Goal: Transaction & Acquisition: Purchase product/service

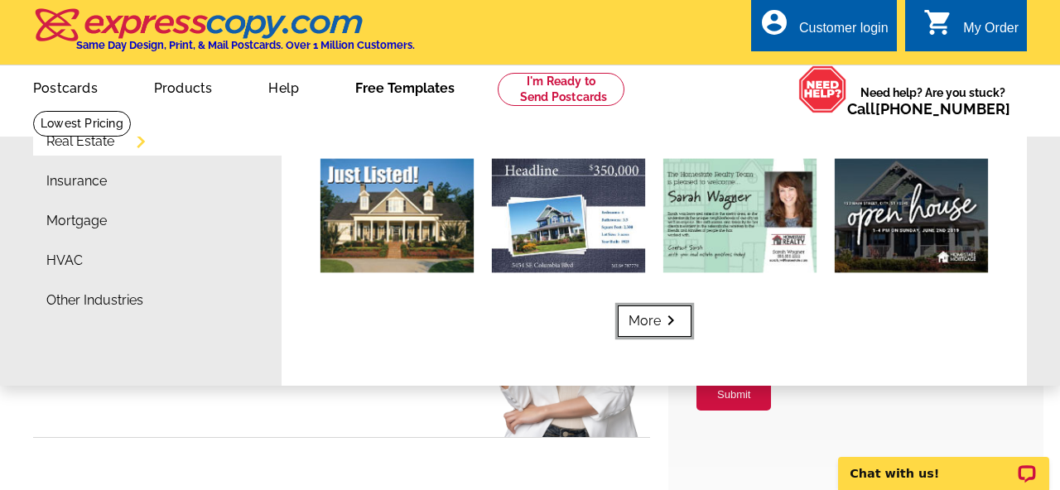
click at [674, 321] on icon "keyboard_arrow_right" at bounding box center [671, 321] width 20 height 0
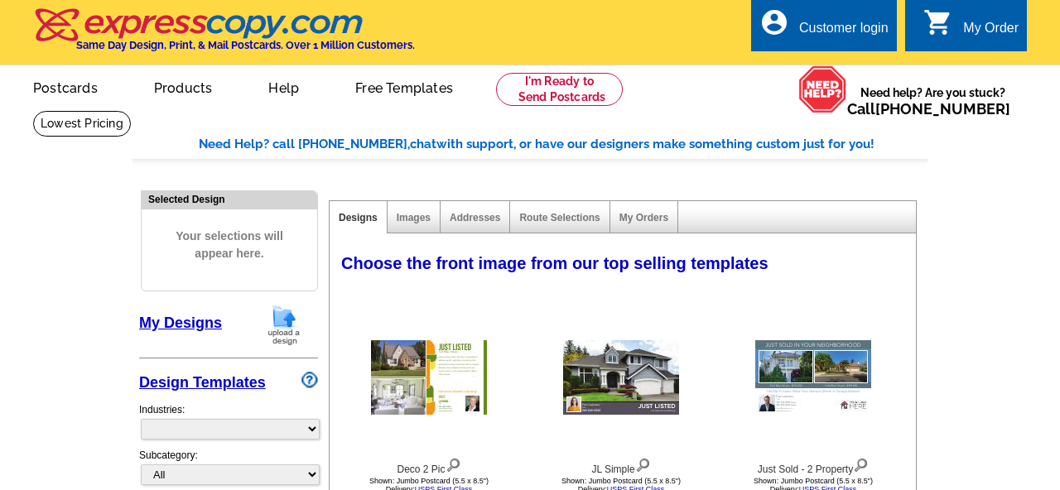
select select "785"
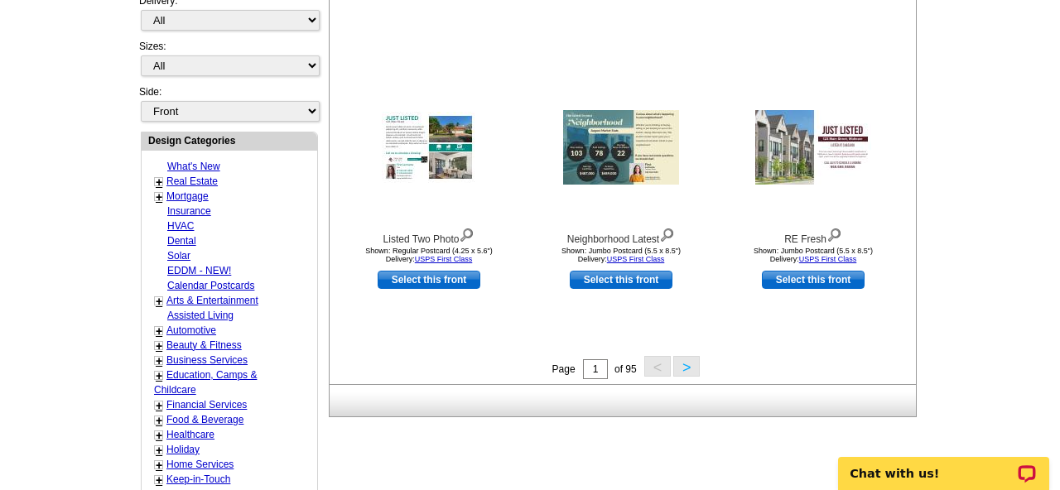
scroll to position [537, 0]
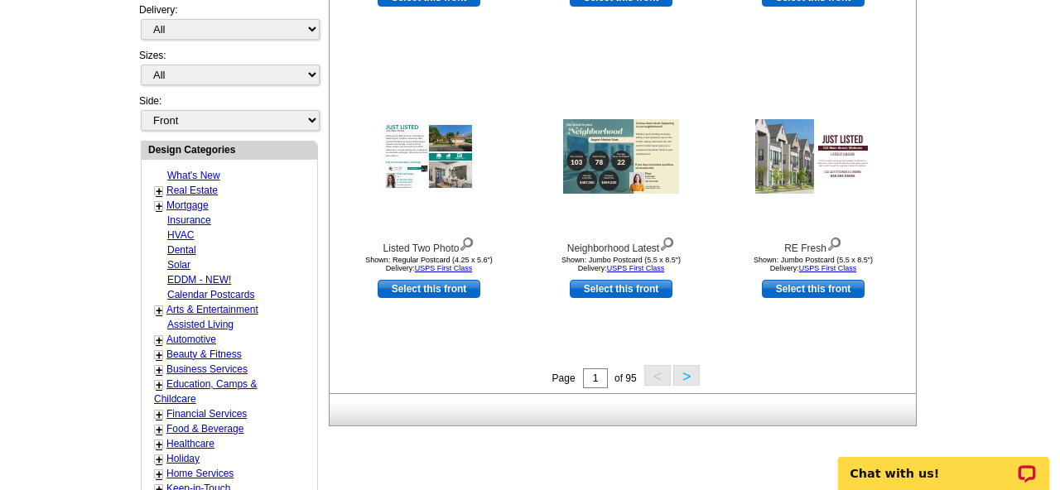
click at [684, 372] on button ">" at bounding box center [687, 375] width 27 height 21
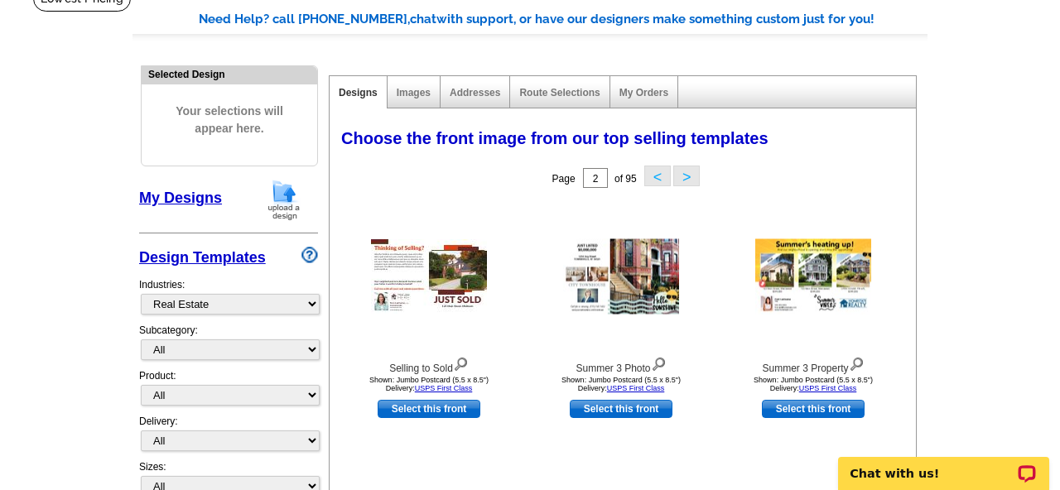
scroll to position [0, 0]
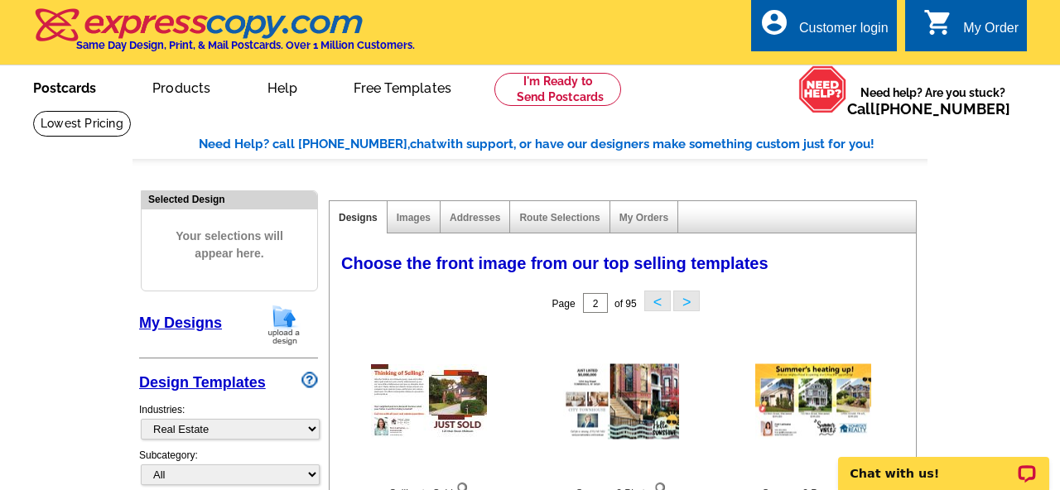
click at [65, 88] on link "Postcards" at bounding box center [65, 86] width 116 height 39
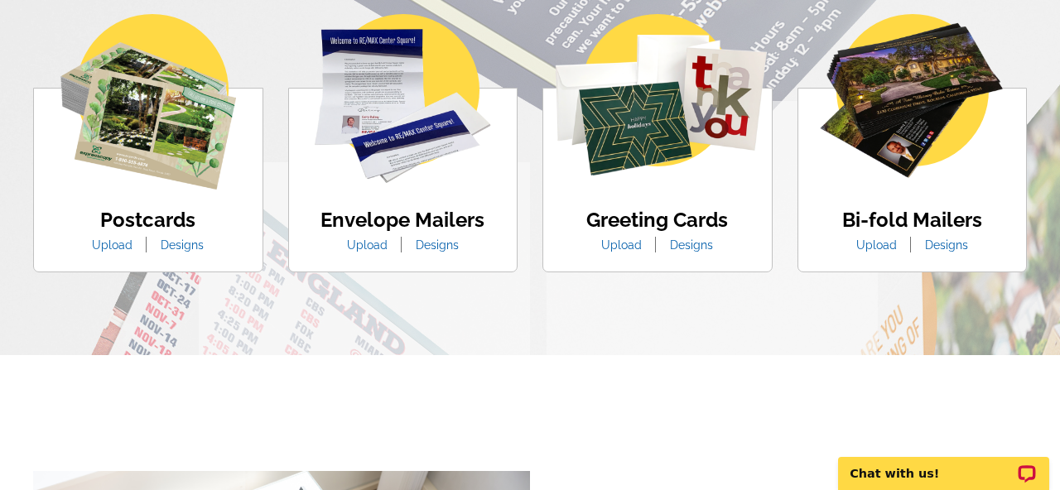
scroll to position [1070, 0]
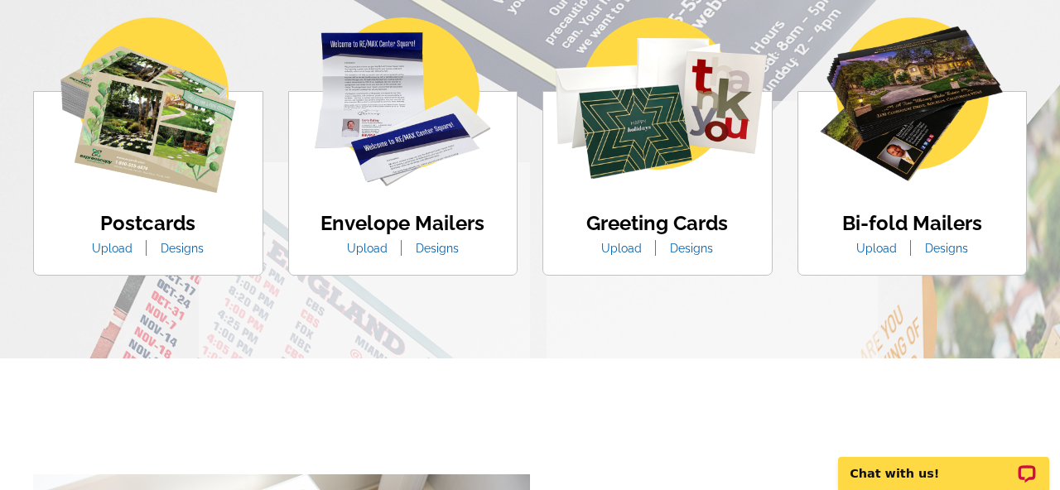
click at [171, 249] on link "Designs" at bounding box center [182, 248] width 68 height 13
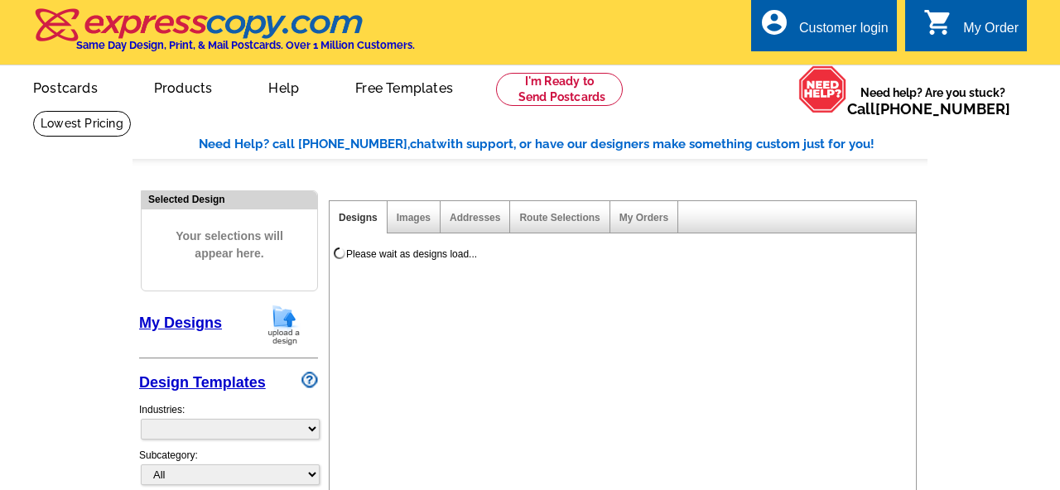
select select "1"
select select "971"
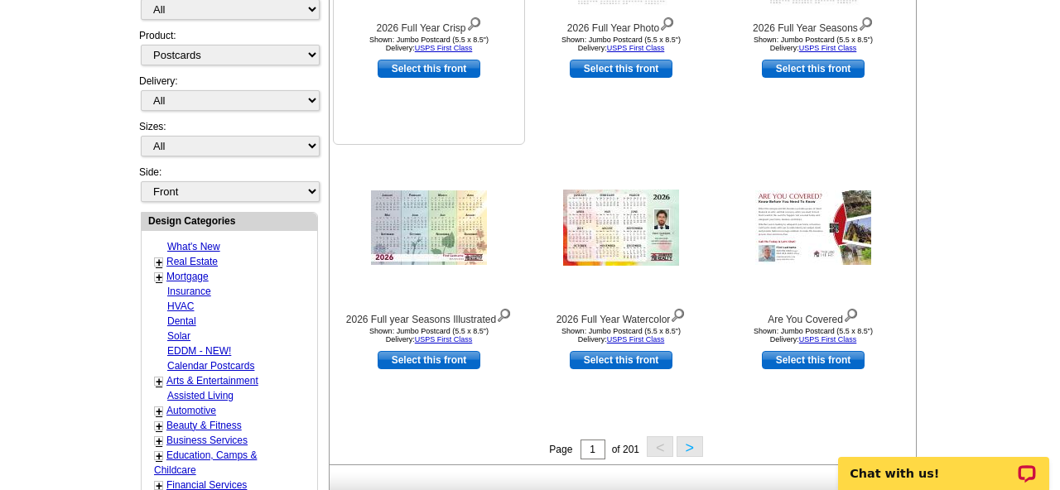
scroll to position [465, 0]
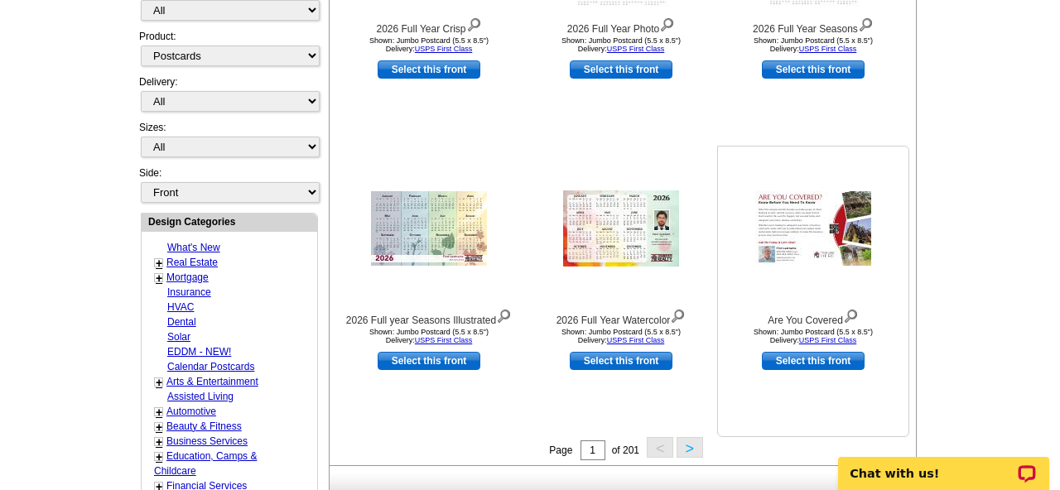
click at [781, 264] on img at bounding box center [814, 228] width 116 height 75
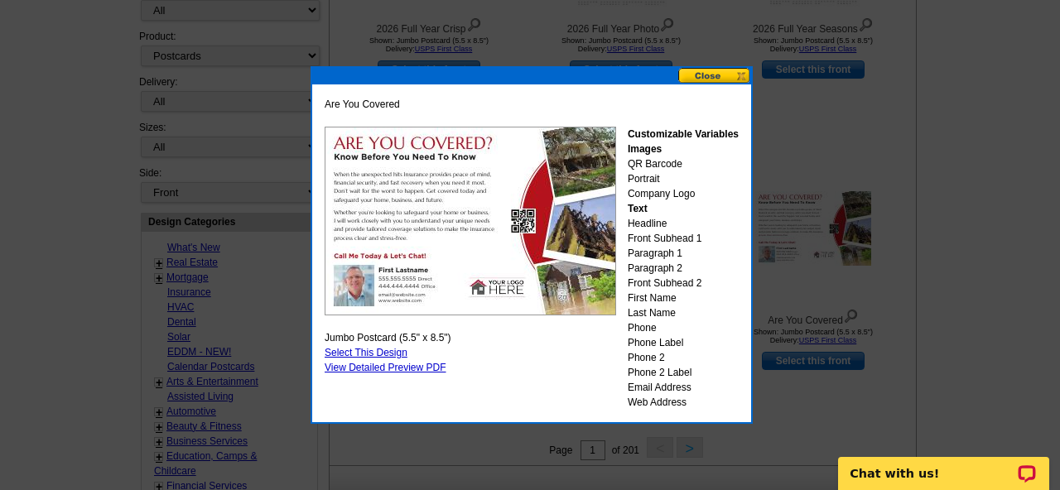
click at [389, 348] on link "Select This Design" at bounding box center [366, 353] width 83 height 12
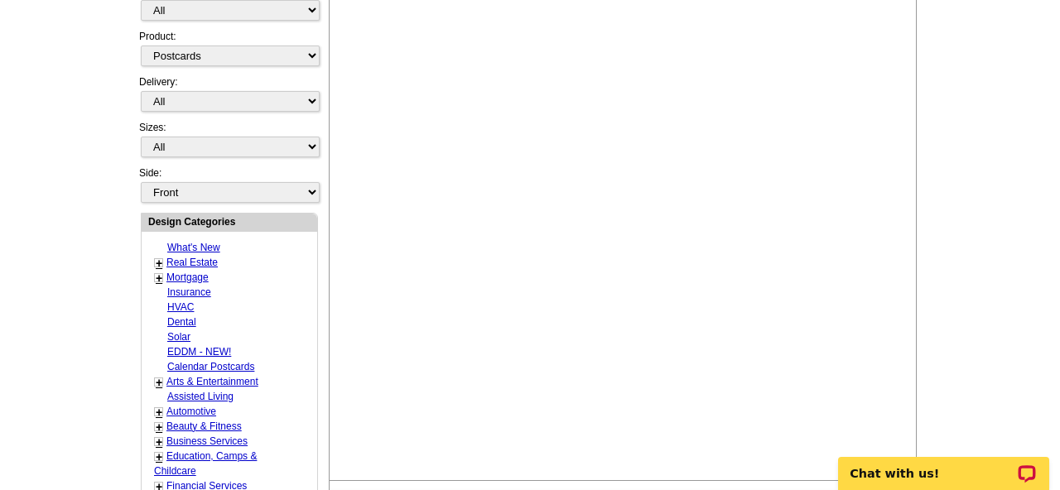
select select "2"
select select "back"
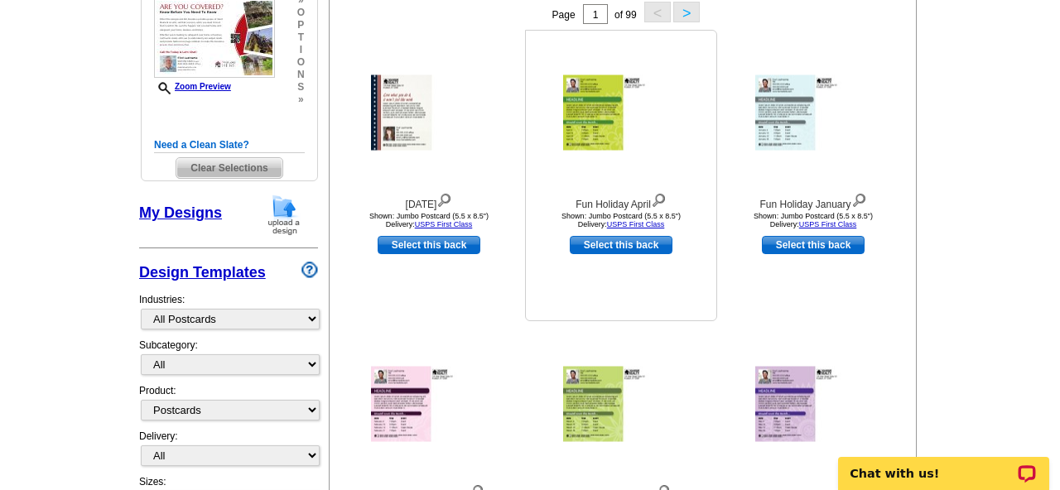
scroll to position [290, 0]
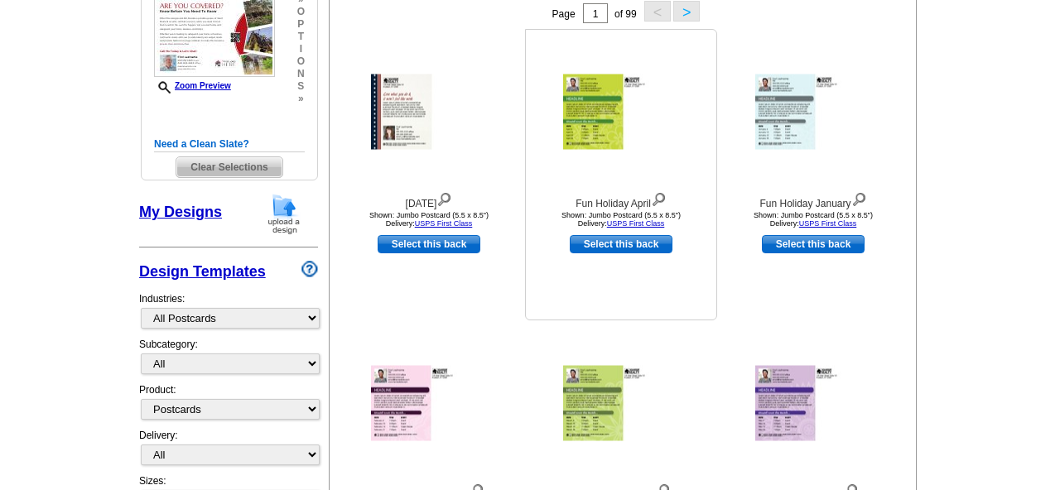
click at [601, 126] on img at bounding box center [621, 112] width 116 height 75
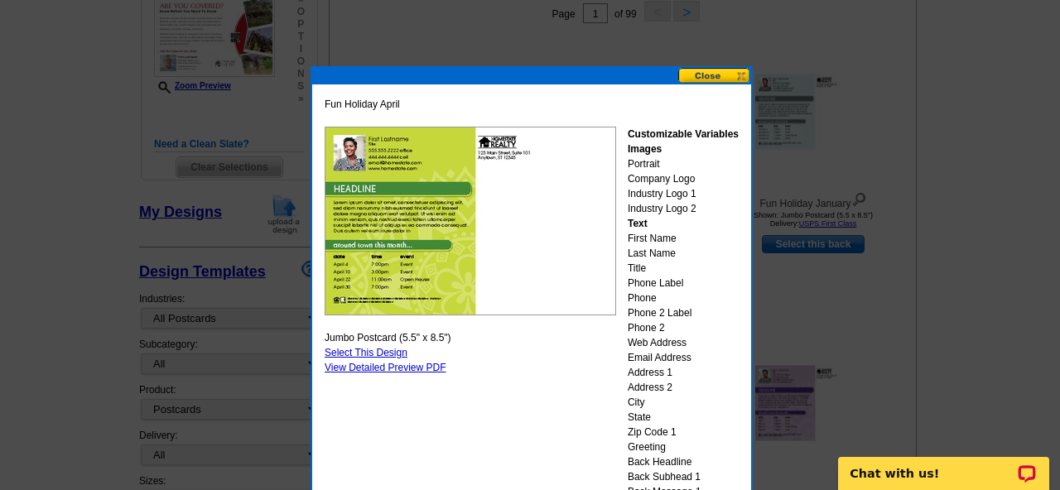
click at [741, 72] on button at bounding box center [715, 76] width 73 height 16
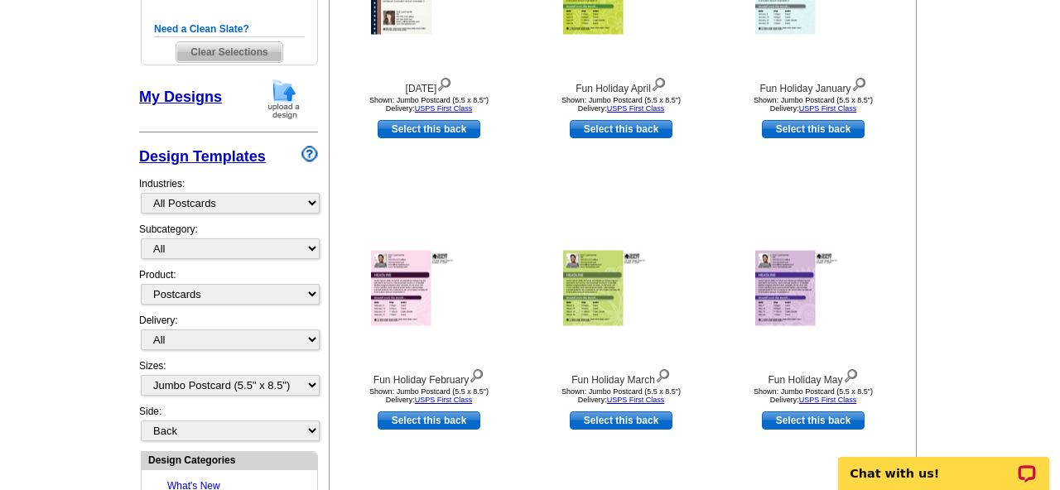
scroll to position [0, 0]
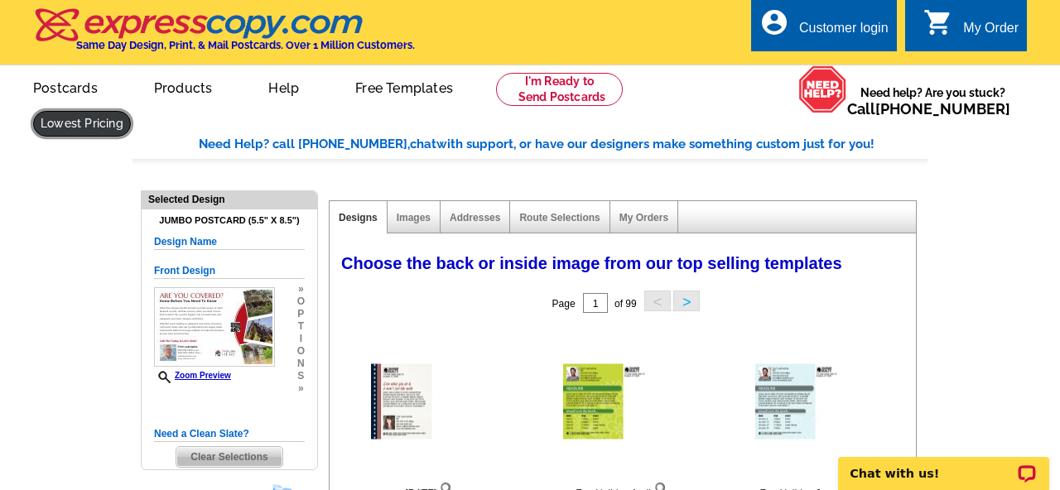
click at [131, 111] on link at bounding box center [82, 124] width 98 height 26
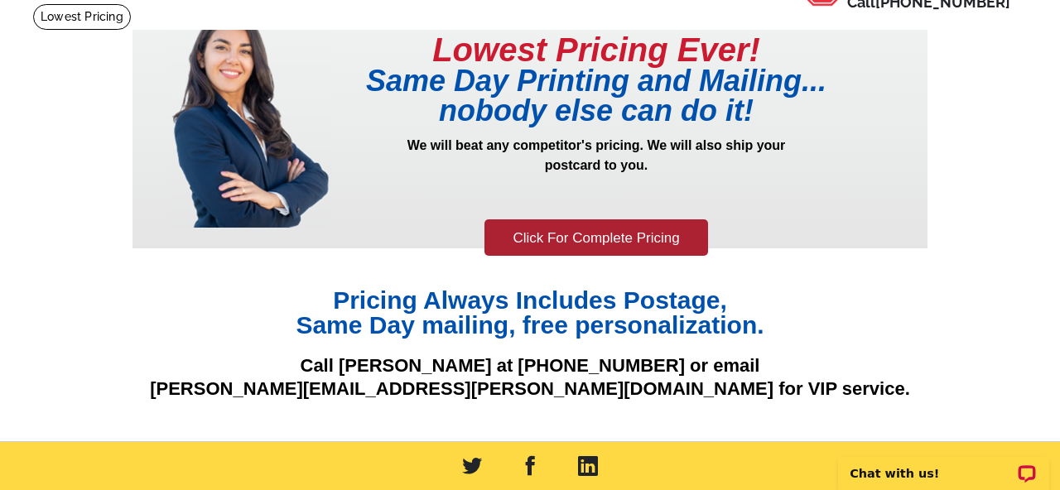
scroll to position [106, 0]
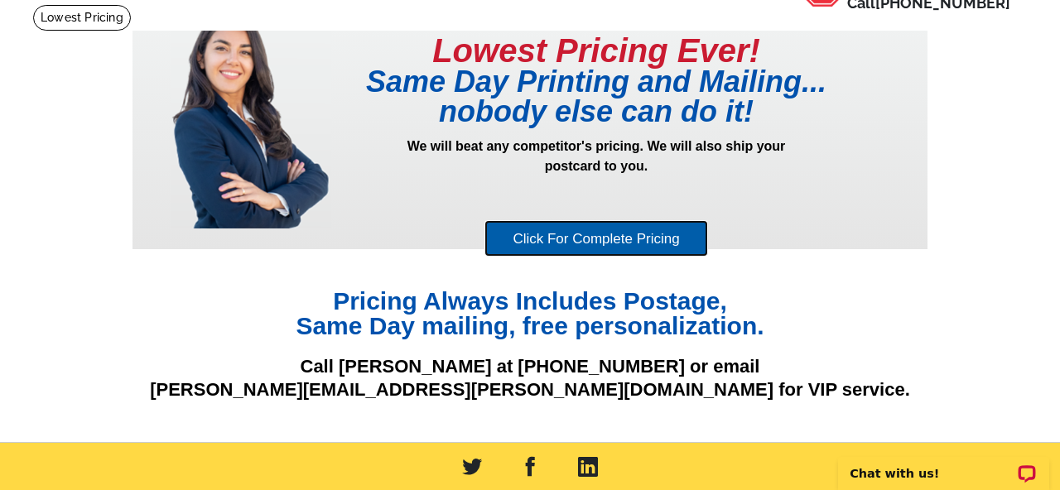
click at [573, 249] on link "Click For Complete Pricing" at bounding box center [596, 238] width 223 height 37
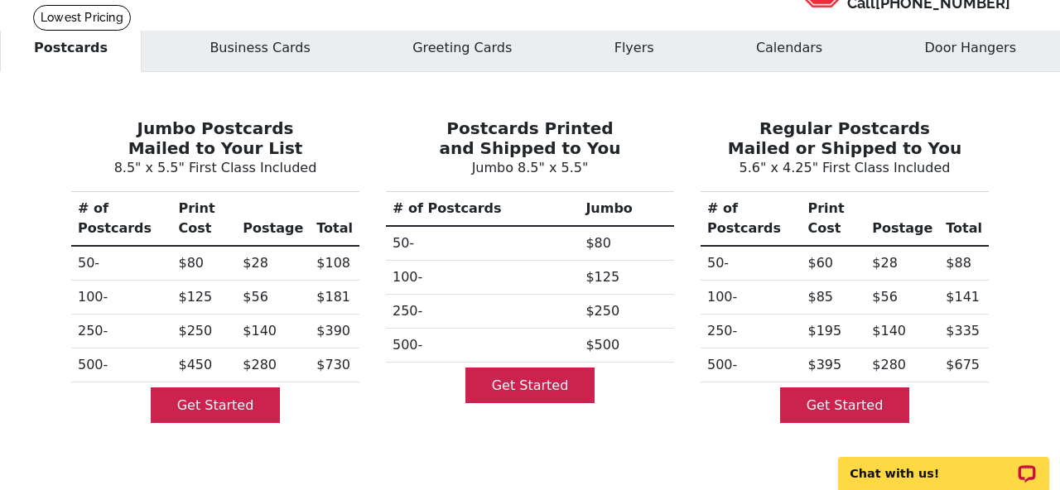
scroll to position [104, 0]
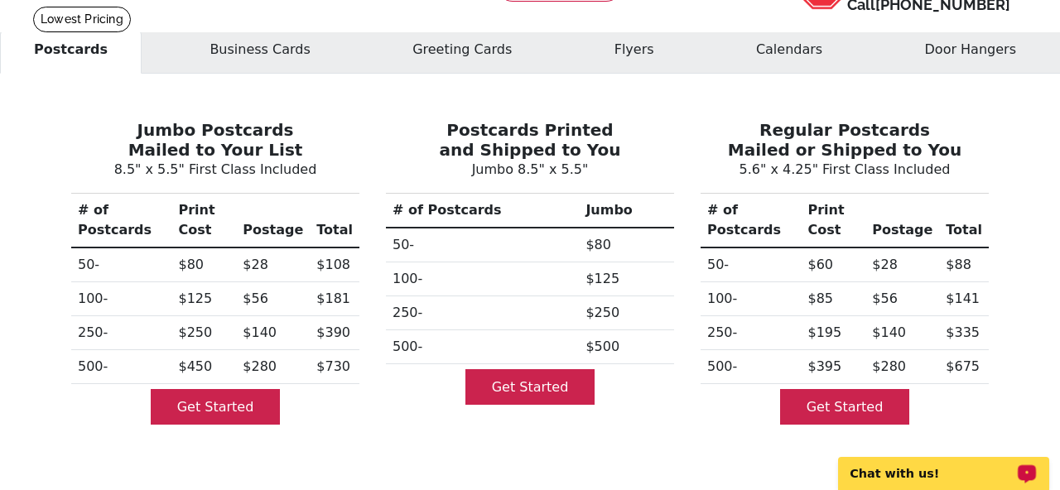
click at [861, 479] on p "Chat with us!" at bounding box center [933, 473] width 164 height 13
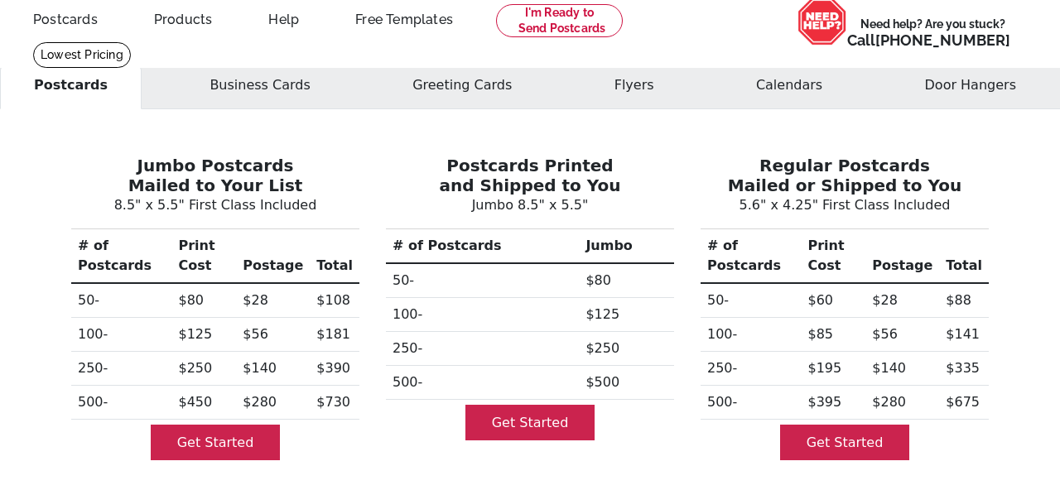
scroll to position [82, 0]
